Goal: Task Accomplishment & Management: Manage account settings

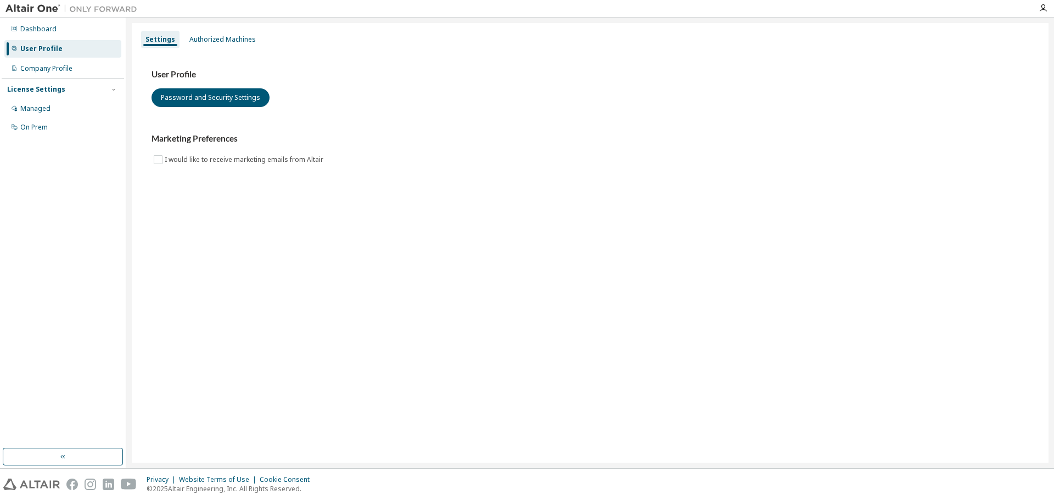
click at [250, 64] on div "User Profile Password and Security Settings Marketing Preferences I would like …" at bounding box center [590, 124] width 904 height 150
click at [193, 43] on div "Authorized Machines" at bounding box center [222, 39] width 66 height 9
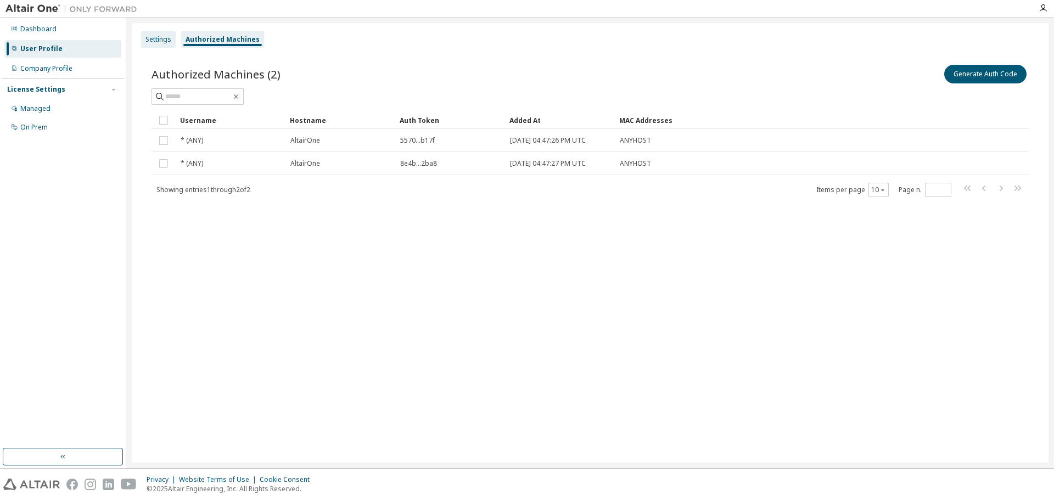
click at [164, 38] on div "Settings" at bounding box center [159, 39] width 26 height 9
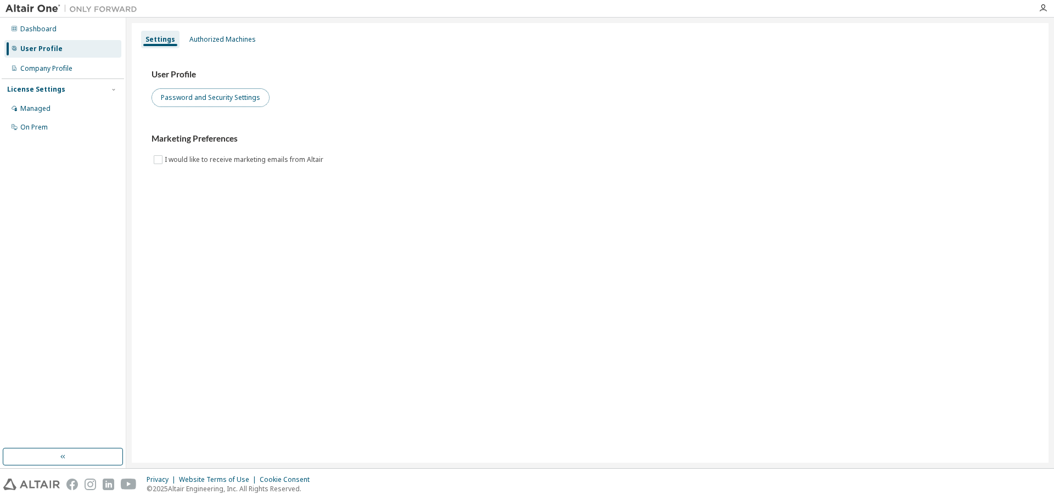
click at [187, 92] on button "Password and Security Settings" at bounding box center [211, 97] width 118 height 19
